Goal: Navigation & Orientation: Find specific page/section

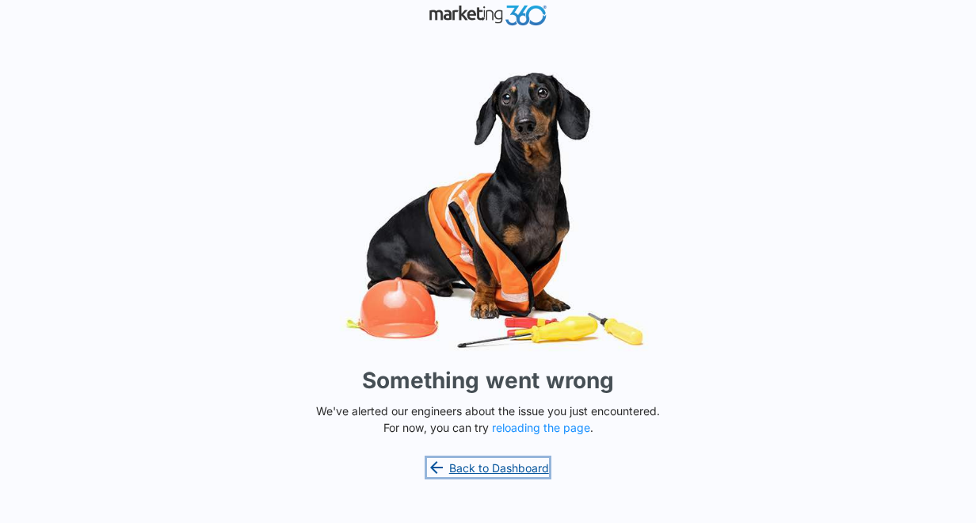
click at [498, 473] on link "Back to Dashboard" at bounding box center [488, 467] width 122 height 19
click at [535, 429] on button "reloading the page" at bounding box center [541, 428] width 98 height 13
click at [557, 429] on button "reloading the page" at bounding box center [541, 428] width 98 height 13
click at [530, 468] on link "Back to Dashboard" at bounding box center [488, 467] width 122 height 19
click at [473, 462] on link "Back to Dashboard" at bounding box center [488, 467] width 122 height 19
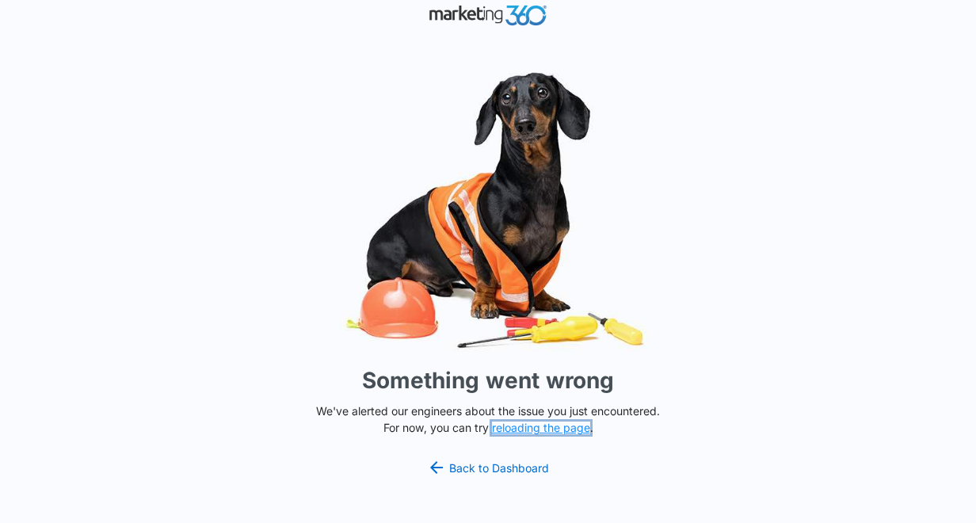
click at [548, 425] on button "reloading the page" at bounding box center [541, 428] width 98 height 13
